Goal: Obtain resource: Download file/media

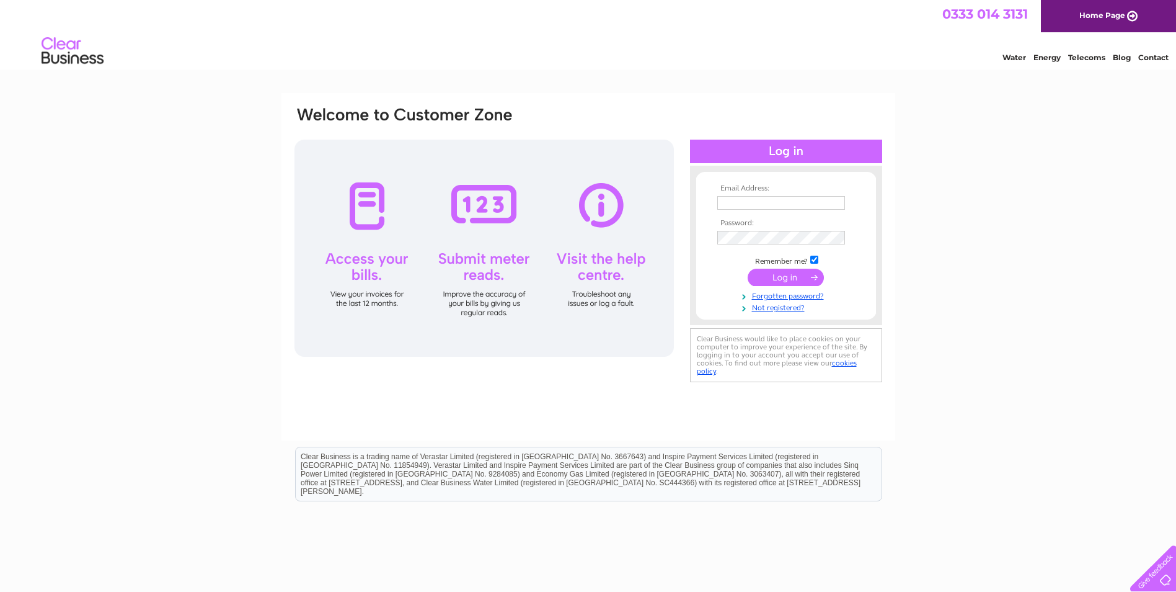
click at [778, 204] on input "text" at bounding box center [781, 203] width 128 height 14
type input "[EMAIL_ADDRESS][DOMAIN_NAME]"
click at [798, 280] on input "submit" at bounding box center [786, 278] width 76 height 17
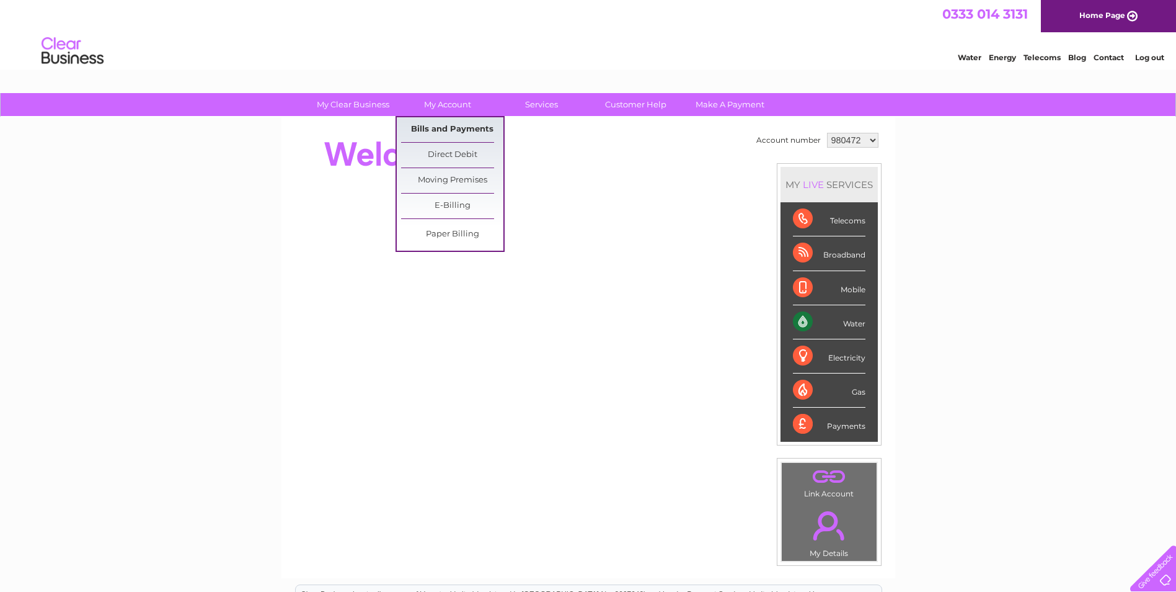
click at [443, 125] on link "Bills and Payments" at bounding box center [452, 129] width 102 height 25
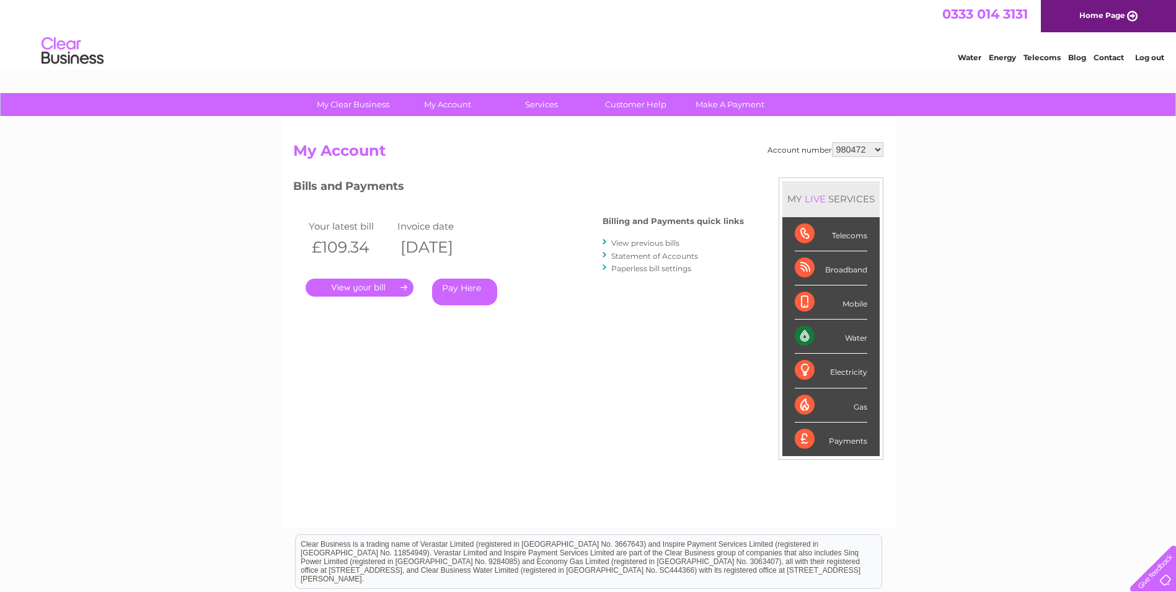
click at [621, 256] on link "Statement of Accounts" at bounding box center [654, 255] width 87 height 9
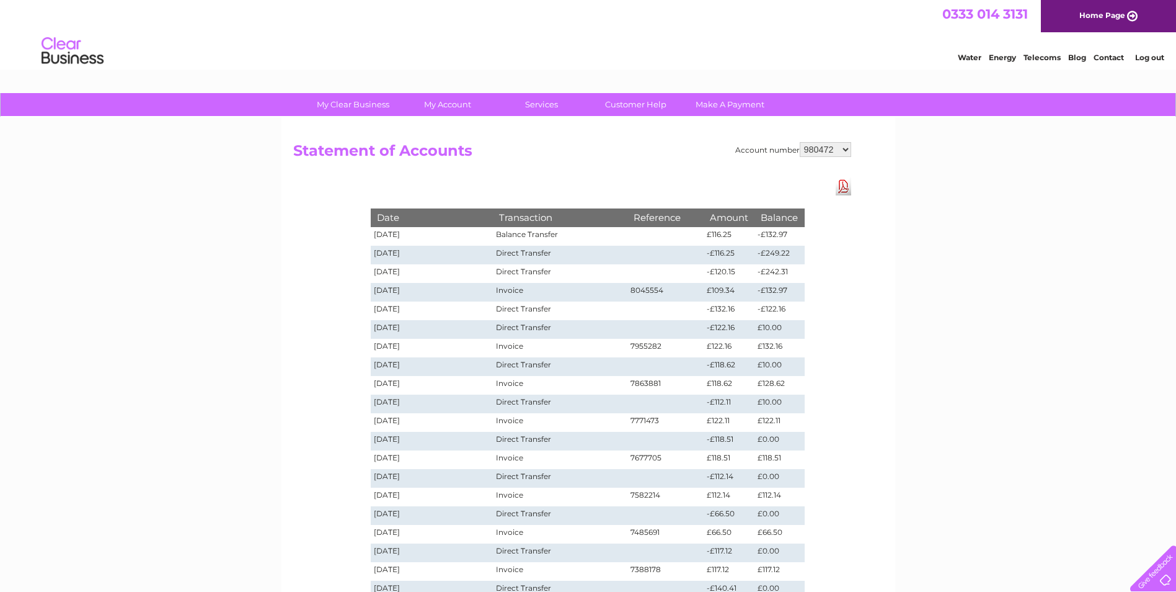
click at [848, 184] on link "Download Pdf" at bounding box center [844, 186] width 16 height 18
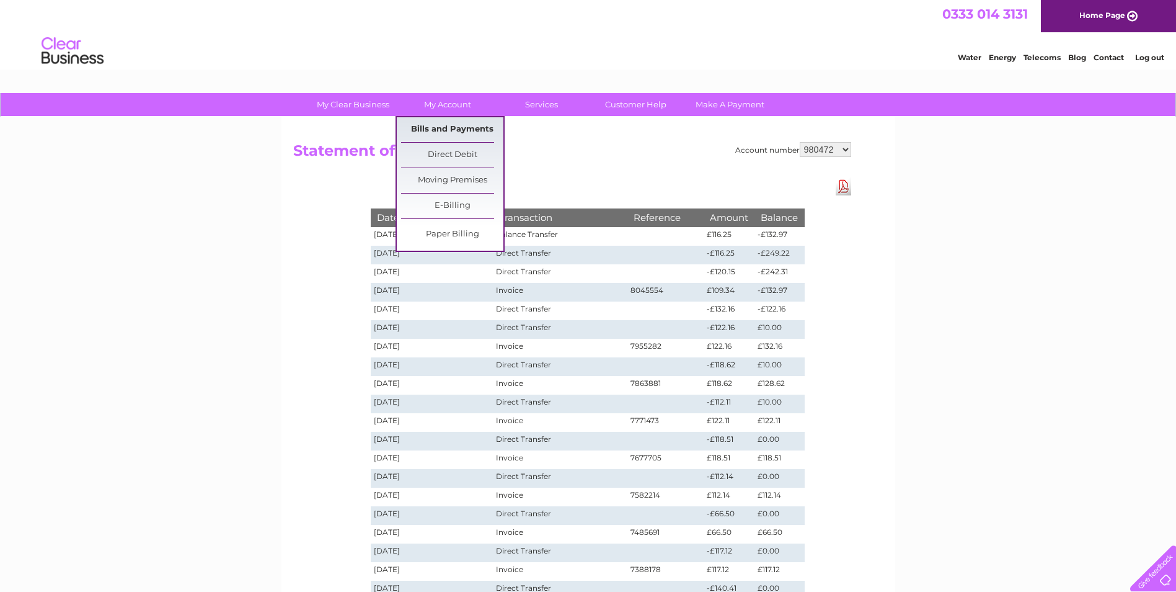
click at [430, 128] on link "Bills and Payments" at bounding box center [452, 129] width 102 height 25
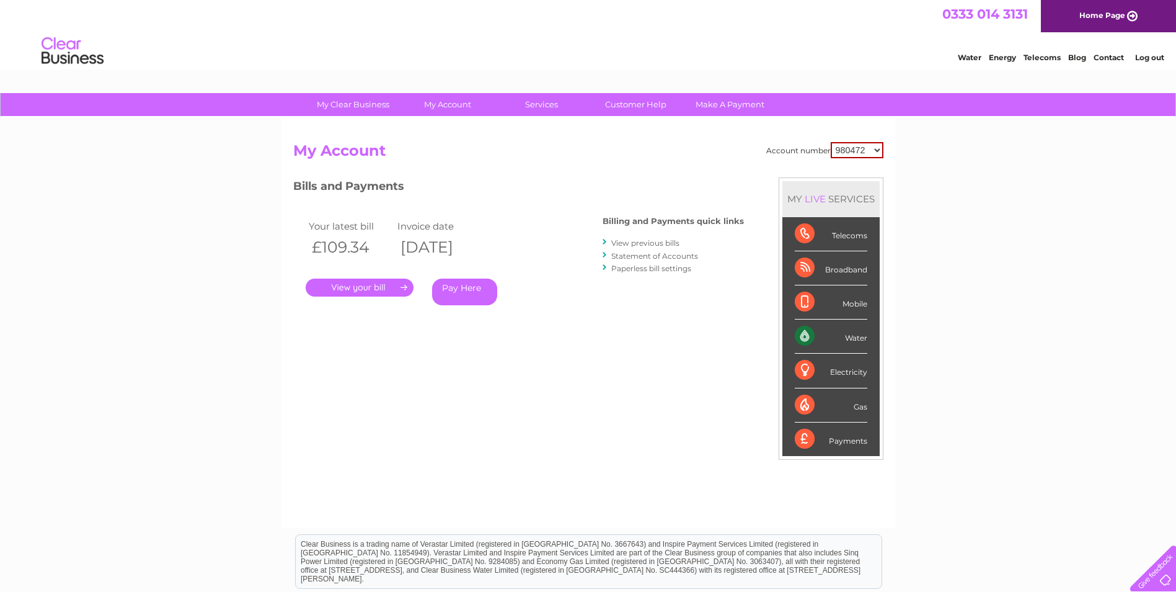
click at [383, 284] on link "." at bounding box center [360, 287] width 108 height 18
